Goal: Task Accomplishment & Management: Manage account settings

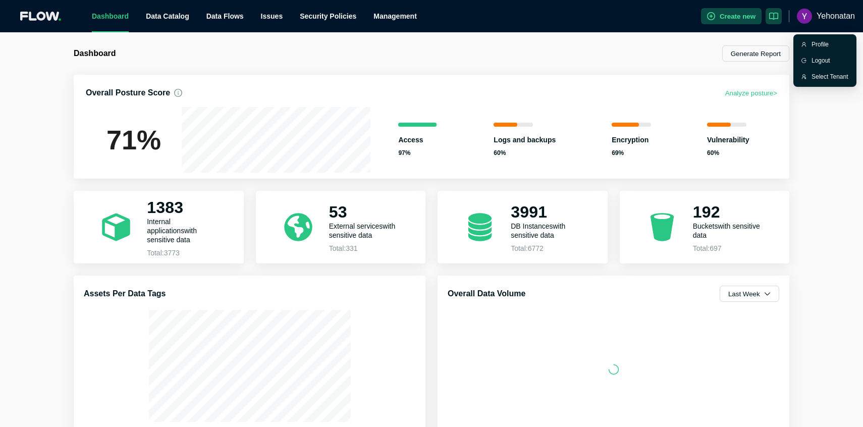
click at [824, 12] on span "Yehonatan" at bounding box center [836, 16] width 38 height 32
click at [821, 41] on div "Profile" at bounding box center [830, 44] width 37 height 10
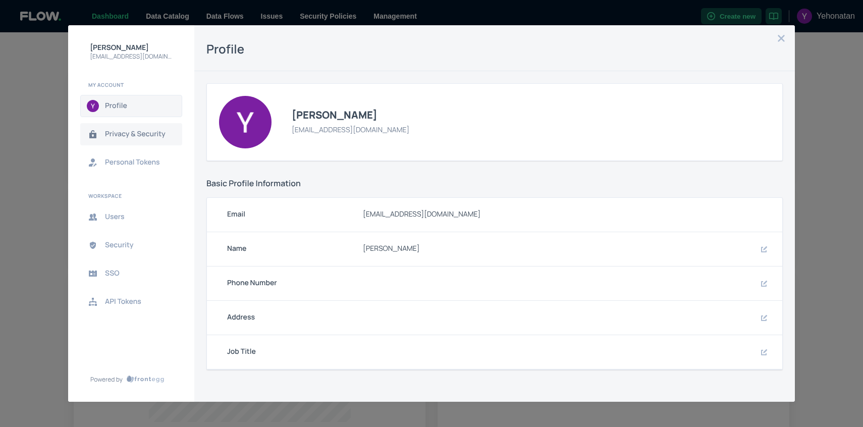
click at [150, 142] on button "Privacy & Security" at bounding box center [131, 134] width 102 height 22
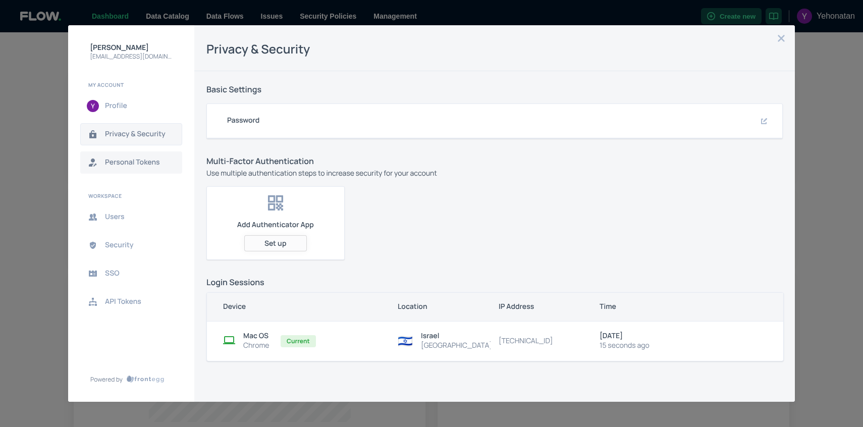
click at [151, 169] on button "Personal Tokens" at bounding box center [131, 162] width 102 height 22
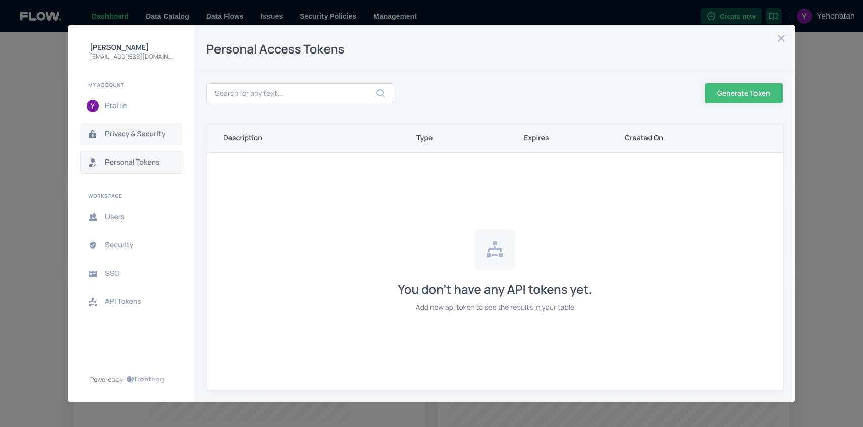
click at [134, 134] on span "Privacy & Security" at bounding box center [139, 134] width 69 height 8
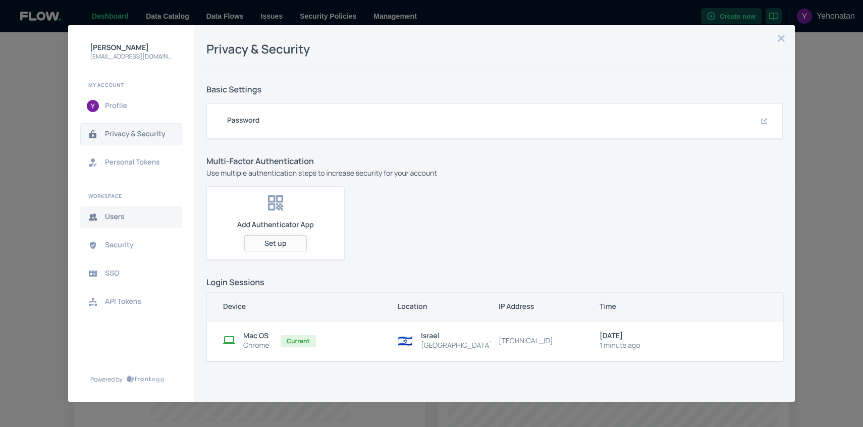
click at [173, 223] on button "Users" at bounding box center [131, 217] width 102 height 22
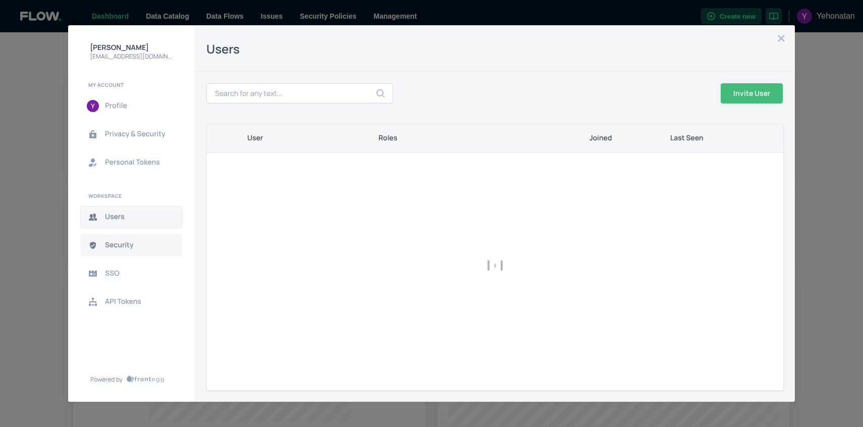
click at [131, 244] on span "Security" at bounding box center [139, 245] width 69 height 8
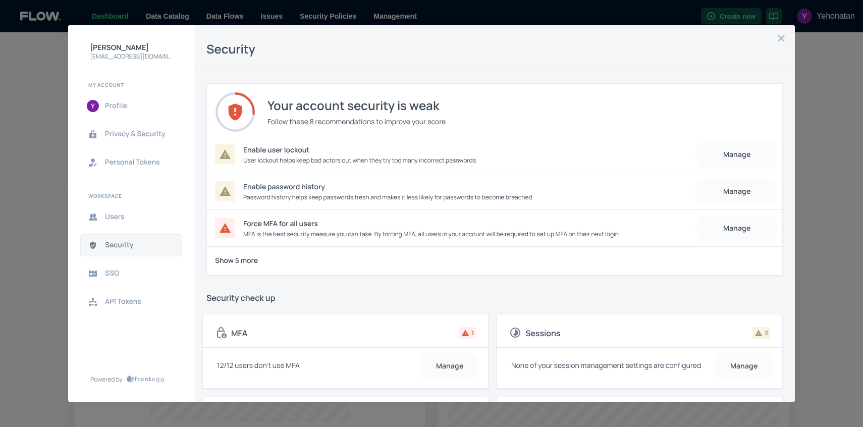
click at [782, 38] on icon "close admin-box" at bounding box center [781, 38] width 7 height 7
